Goal: Information Seeking & Learning: Learn about a topic

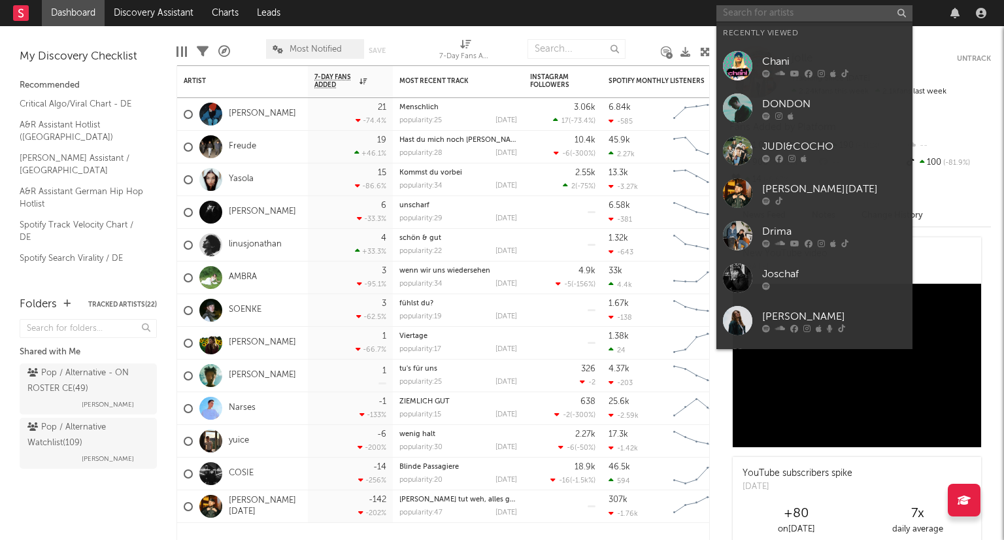
click at [761, 15] on input "text" at bounding box center [814, 13] width 196 height 16
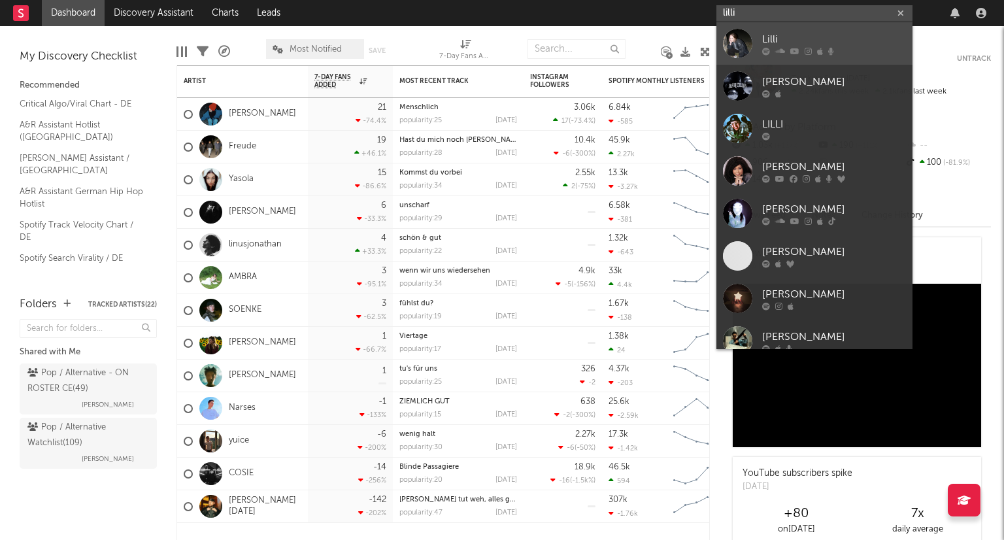
type input "lilli"
click at [827, 40] on div "Lilli" at bounding box center [834, 39] width 144 height 16
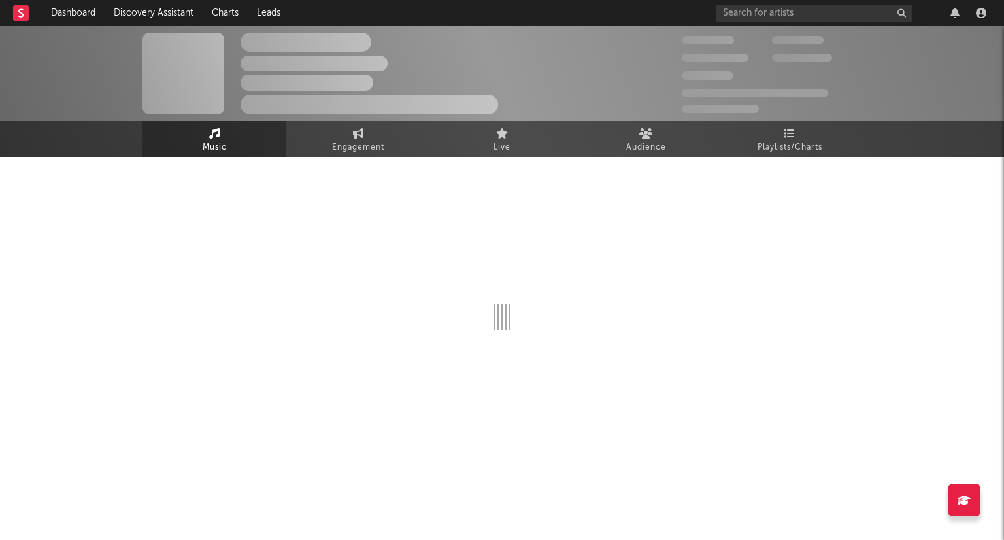
select select "1w"
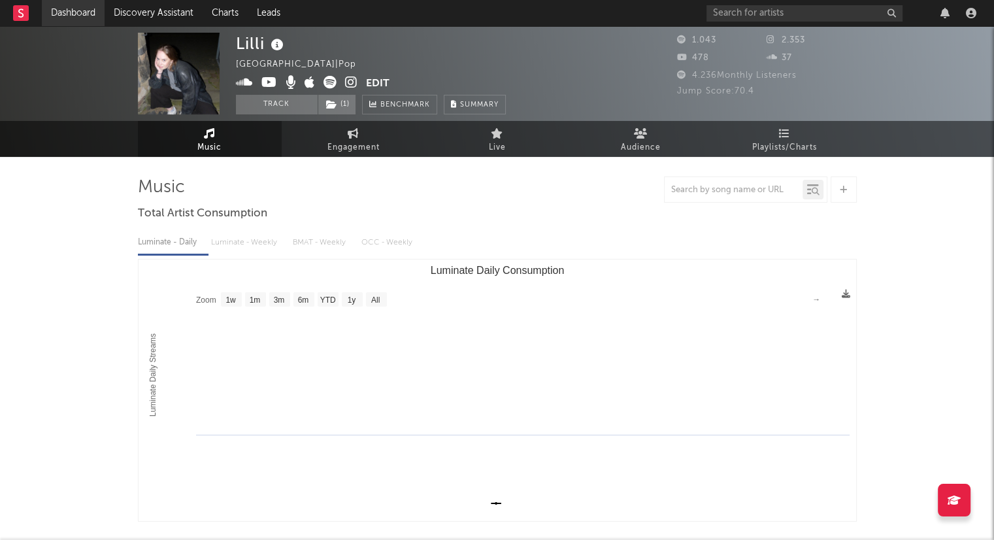
click at [70, 20] on link "Dashboard" at bounding box center [73, 13] width 63 height 26
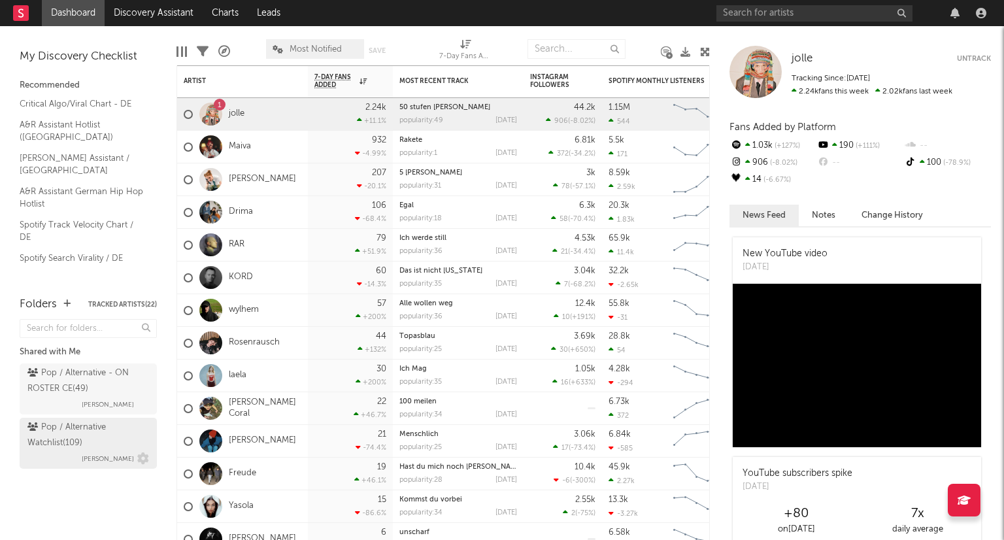
drag, startPoint x: 117, startPoint y: 437, endPoint x: 135, endPoint y: 429, distance: 19.3
click at [118, 437] on div "Pop / Alternative Watchlist ( 109 )" at bounding box center [86, 435] width 118 height 31
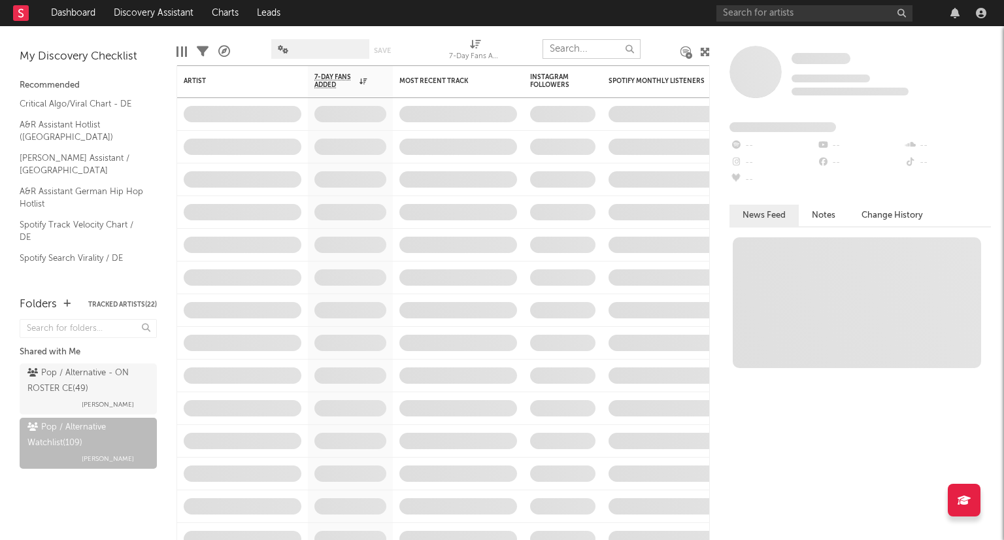
click at [554, 56] on input "text" at bounding box center [591, 49] width 98 height 20
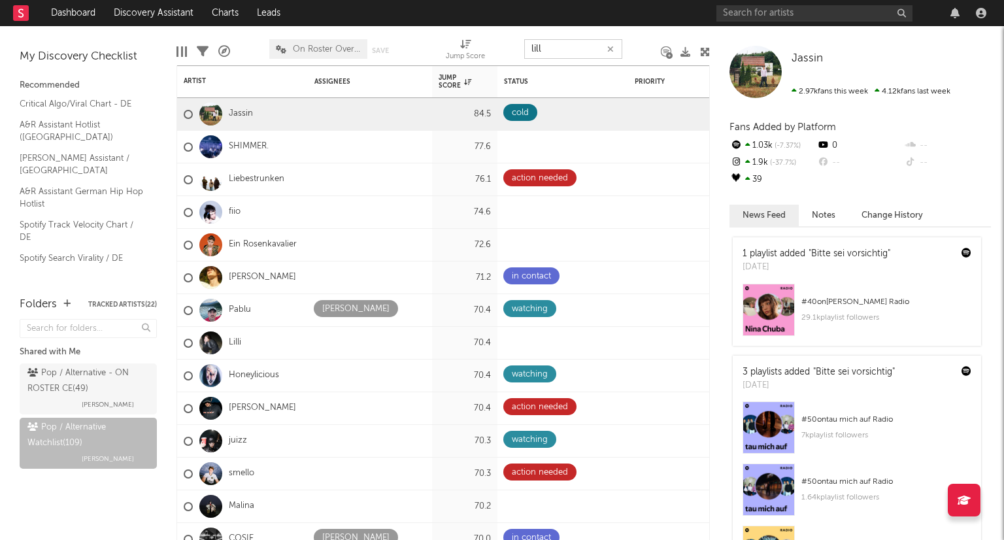
type input "lilli"
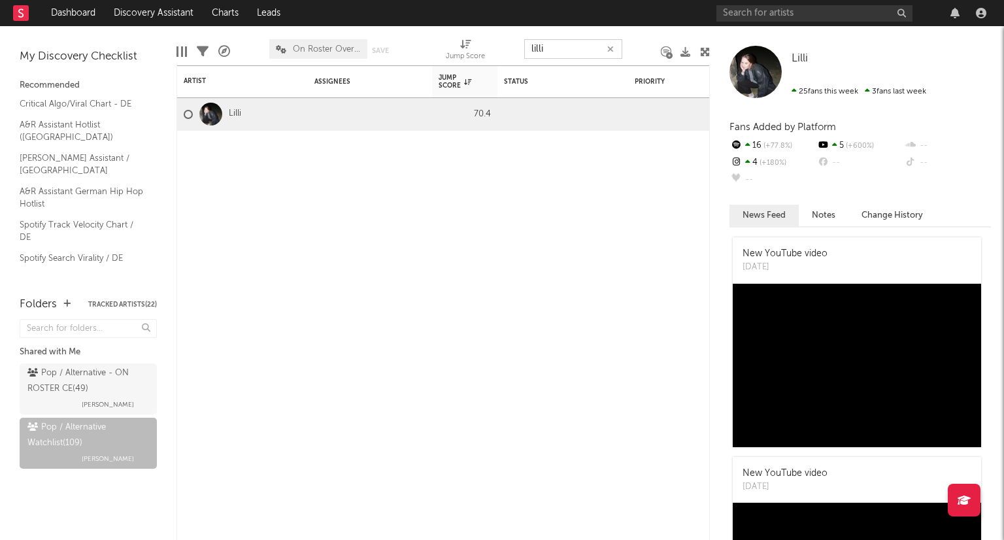
click at [614, 46] on icon "button" at bounding box center [610, 49] width 7 height 8
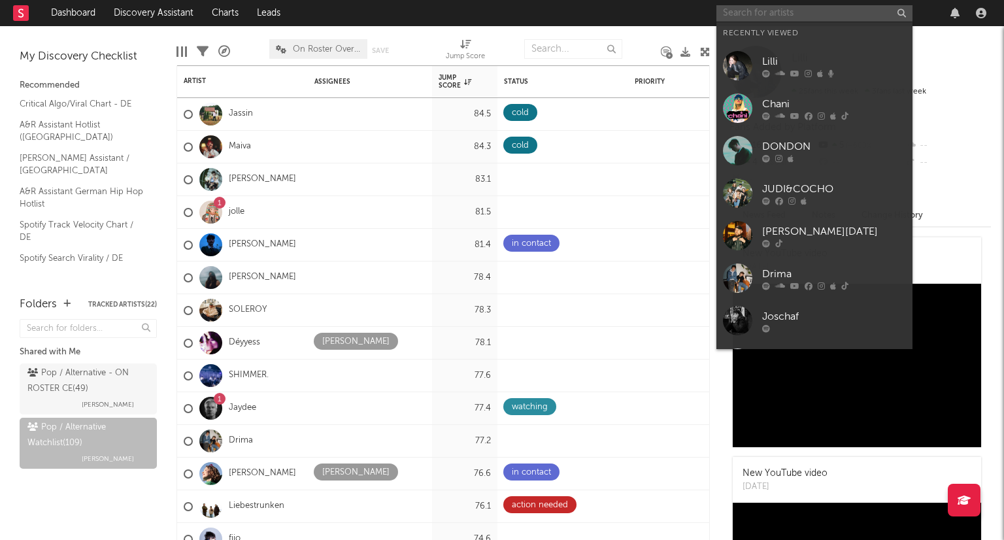
click at [753, 14] on input "text" at bounding box center [814, 13] width 196 height 16
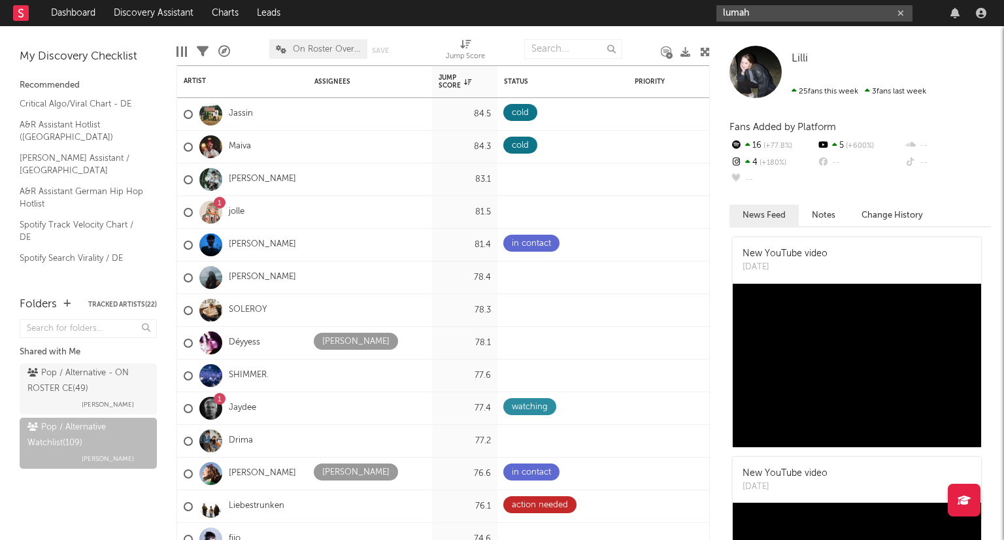
type input "lumah"
